Goal: Information Seeking & Learning: Learn about a topic

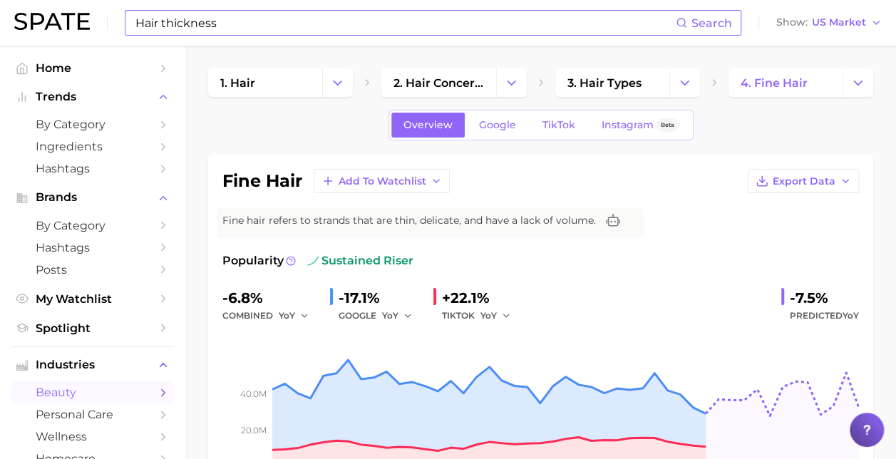
click at [237, 21] on input "Hair thickness" at bounding box center [405, 23] width 542 height 24
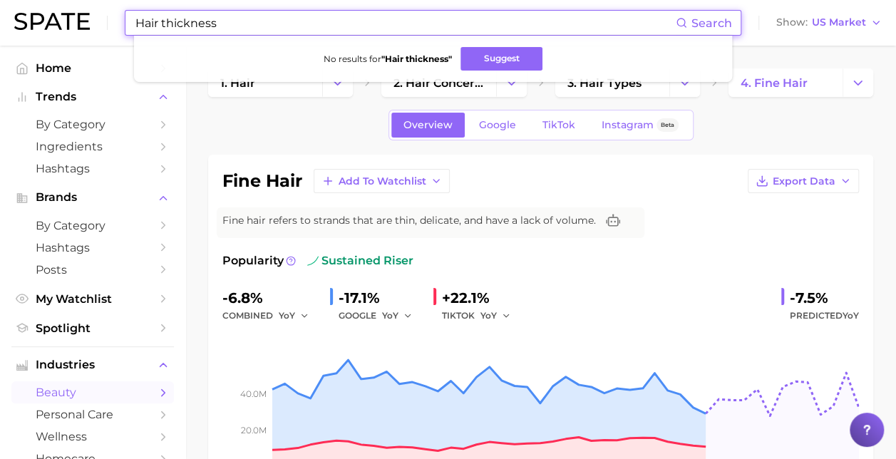
drag, startPoint x: 213, startPoint y: 29, endPoint x: 163, endPoint y: 40, distance: 51.8
click at [163, 36] on div "Hair thickness Search No results for " Hair thickness " Suggest" at bounding box center [433, 23] width 617 height 26
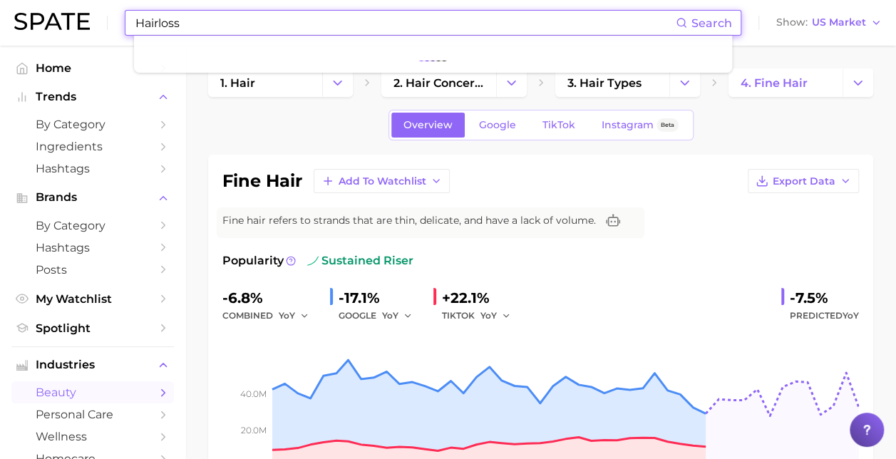
type input "Hairloss"
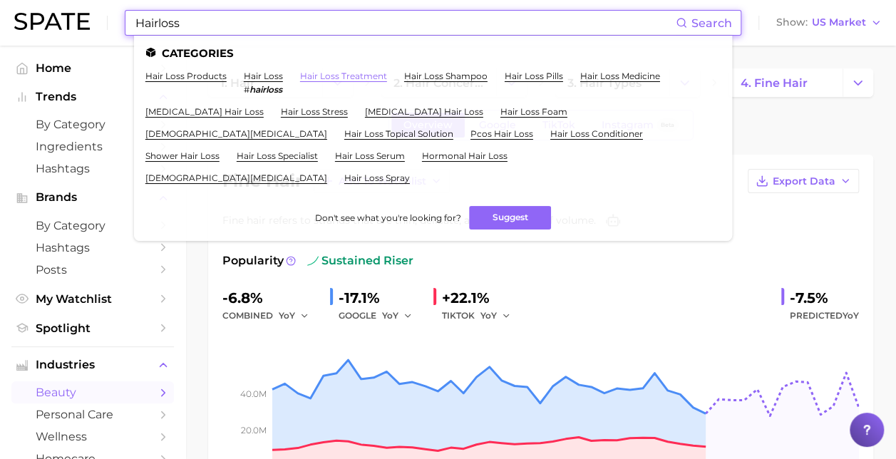
click at [347, 79] on link "hair loss treatment" at bounding box center [343, 76] width 87 height 11
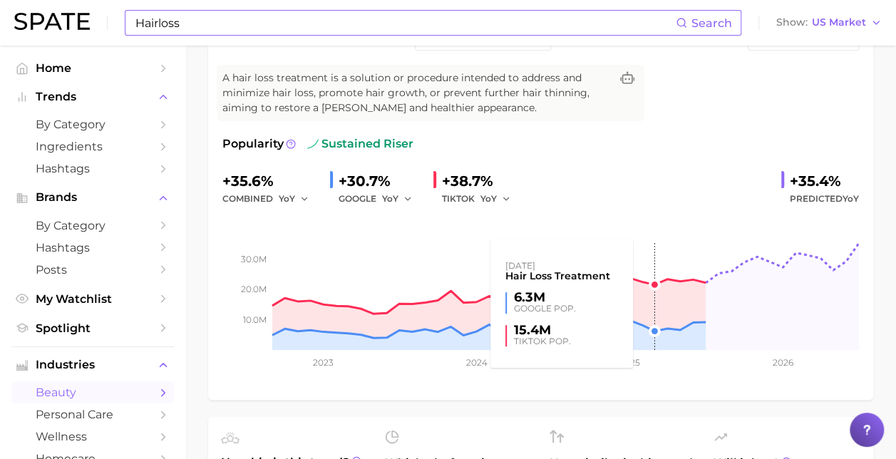
scroll to position [71, 0]
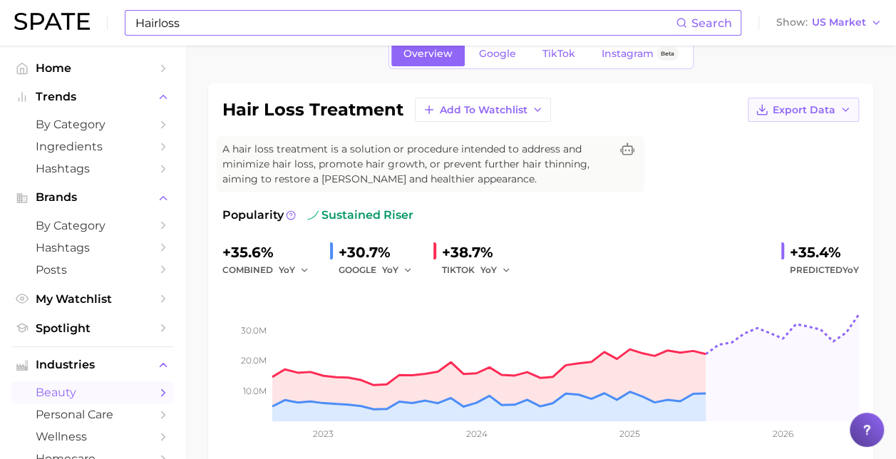
click at [802, 116] on button "Export Data" at bounding box center [803, 110] width 111 height 24
click at [757, 161] on span "Time Series Image" at bounding box center [775, 162] width 96 height 12
click at [633, 200] on div "hair loss treatment Add to Watchlist Export Data A hair loss treatment is a sol…" at bounding box center [541, 277] width 637 height 359
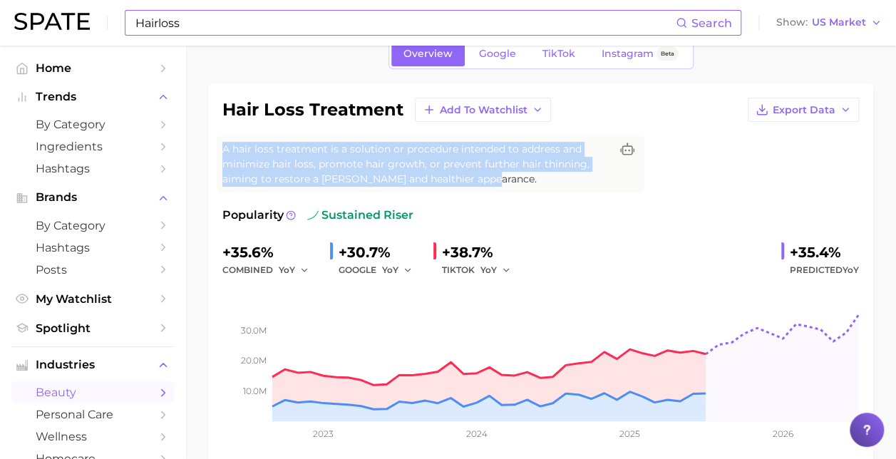
drag, startPoint x: 492, startPoint y: 182, endPoint x: 219, endPoint y: 161, distance: 273.9
click at [219, 161] on div "A hair loss treatment is a solution or procedure intended to address and minimi…" at bounding box center [431, 164] width 428 height 56
copy span "A hair loss treatment is a solution or procedure intended to address and minimi…"
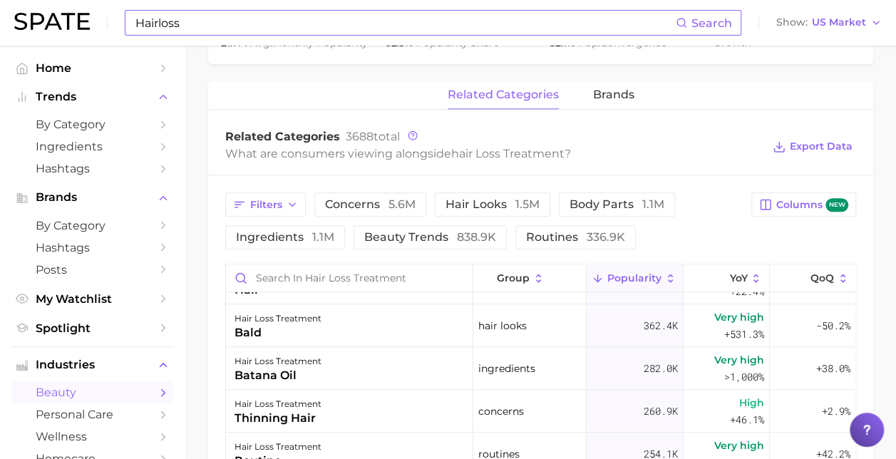
scroll to position [214, 0]
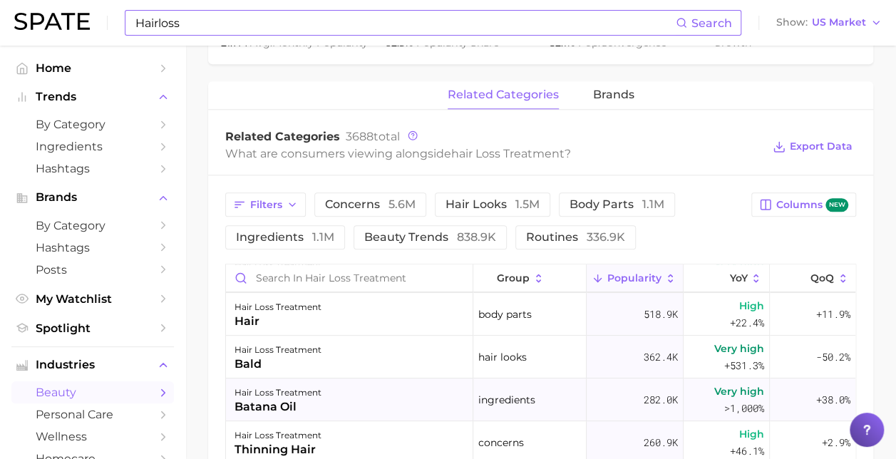
click at [319, 394] on div "hair loss treatment" at bounding box center [278, 392] width 87 height 17
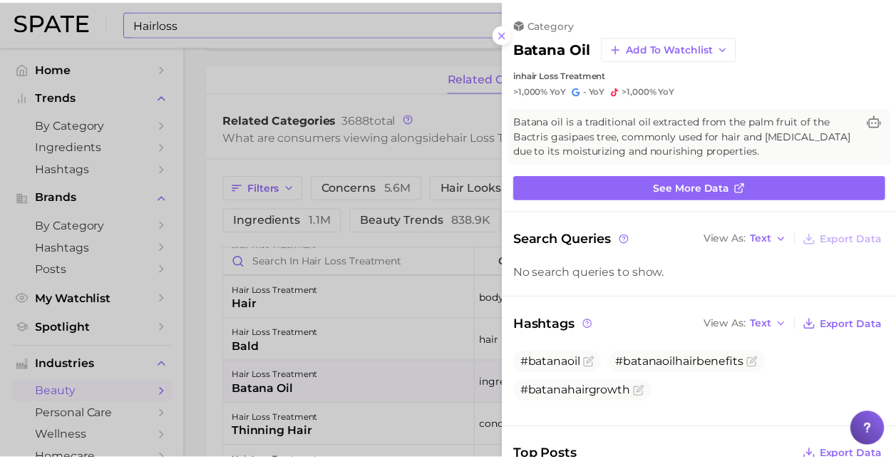
scroll to position [0, 0]
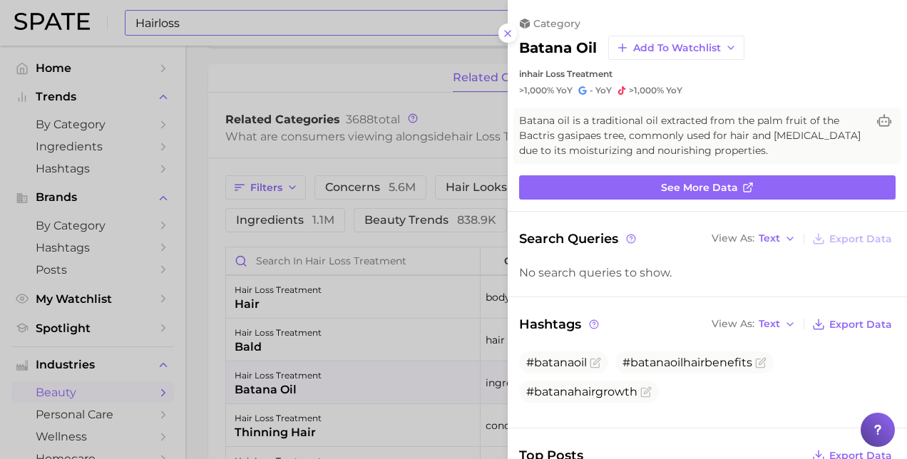
click at [506, 33] on icon at bounding box center [507, 33] width 11 height 11
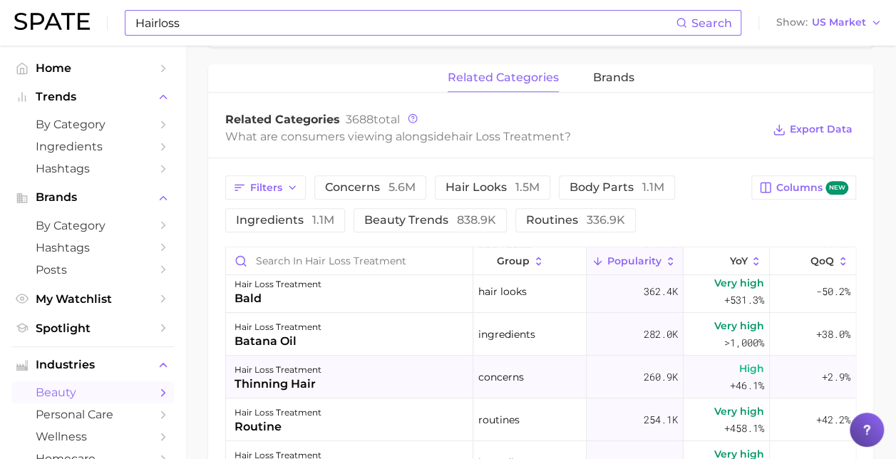
scroll to position [285, 0]
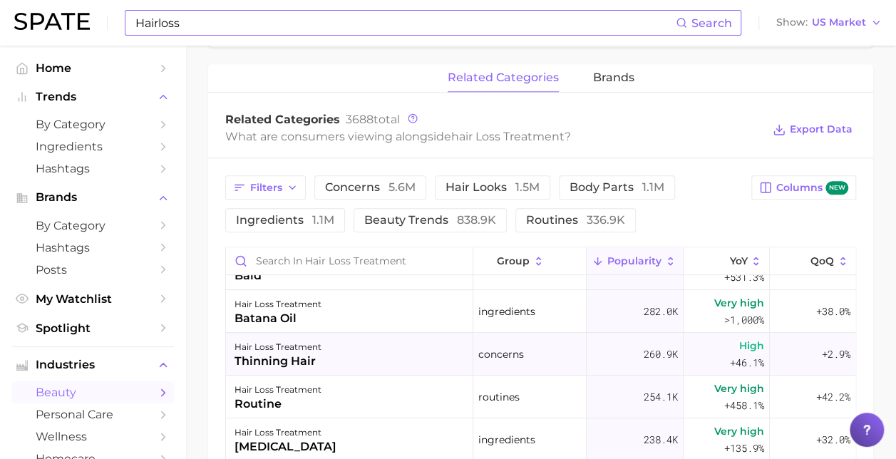
drag, startPoint x: 323, startPoint y: 357, endPoint x: 276, endPoint y: 361, distance: 47.3
click at [276, 361] on div "hair loss treatment thinning hair" at bounding box center [349, 354] width 247 height 43
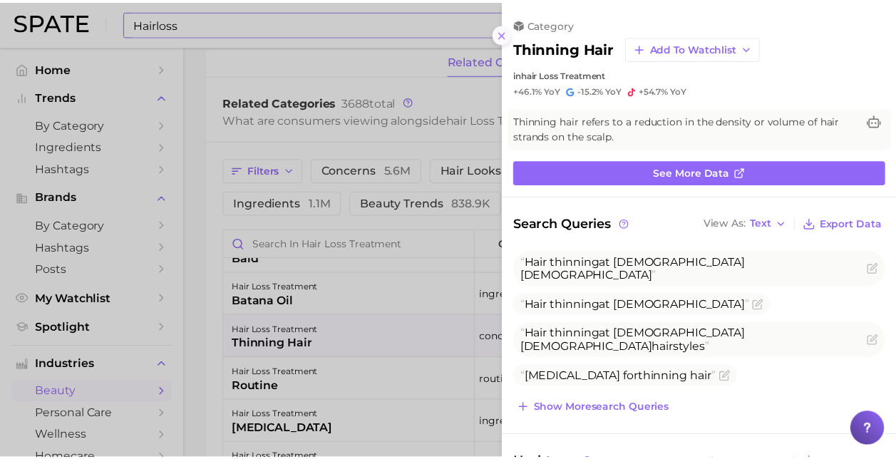
scroll to position [0, 0]
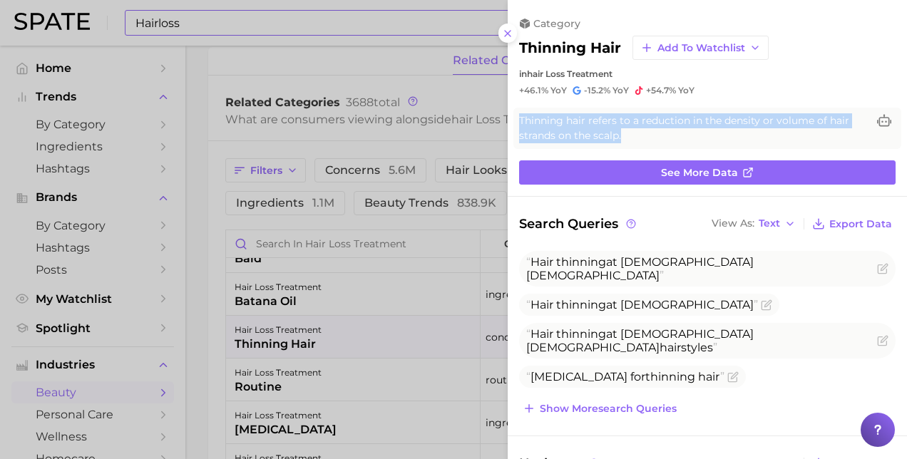
drag, startPoint x: 593, startPoint y: 133, endPoint x: 517, endPoint y: 123, distance: 77.0
click at [517, 123] on div "Thinning hair refers to a reduction in the density or volume of hair strands on…" at bounding box center [707, 128] width 388 height 41
copy span "Thinning hair refers to a reduction in the density or volume of hair strands on…"
click at [506, 33] on icon at bounding box center [507, 33] width 11 height 11
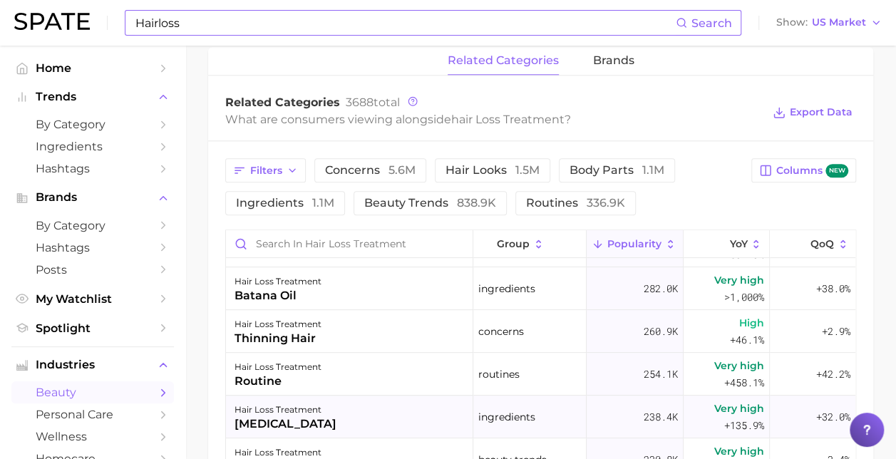
scroll to position [357, 0]
